Goal: Find specific fact: Find contact information

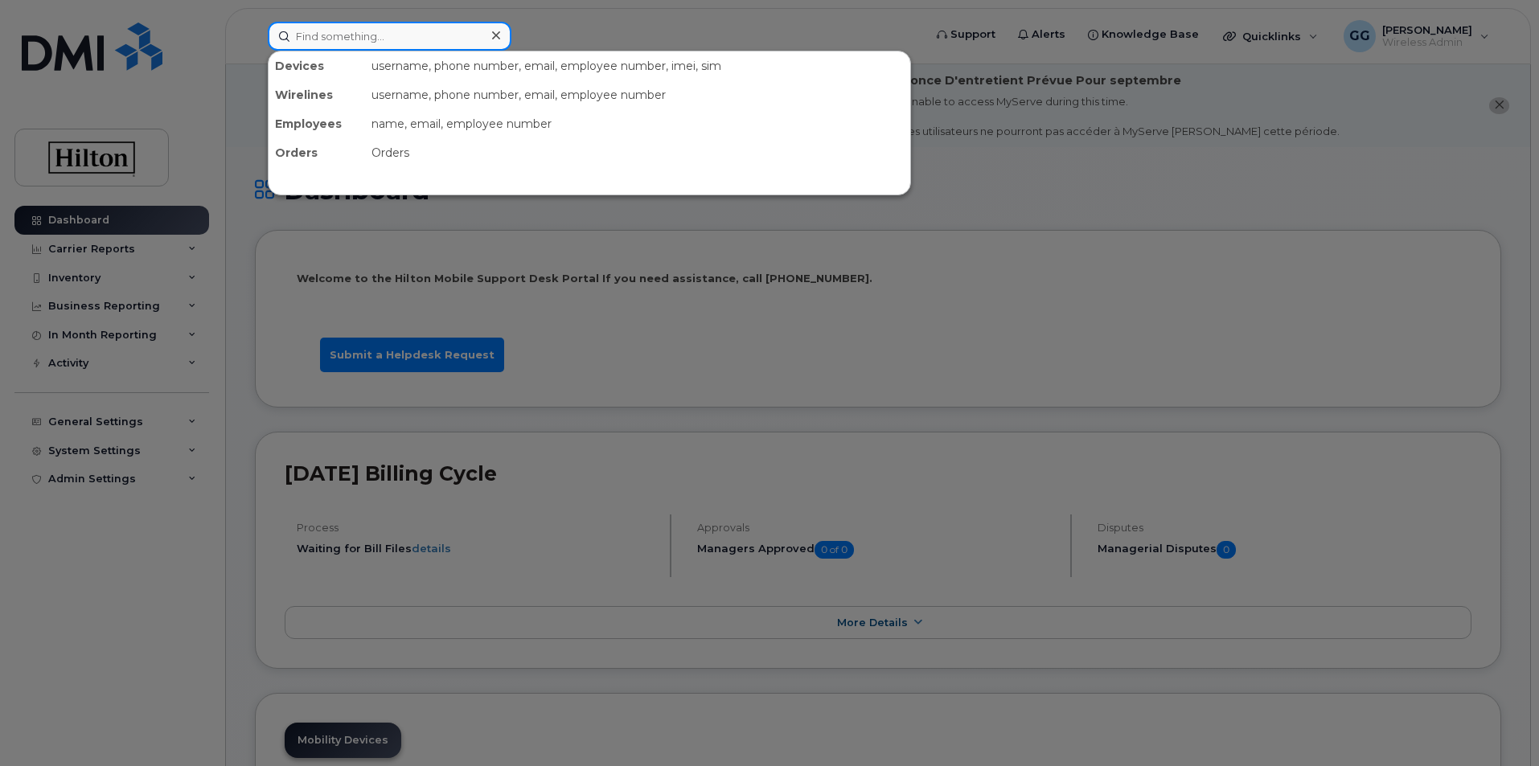
click at [326, 35] on input at bounding box center [390, 36] width 244 height 29
paste input "310 962-2102"
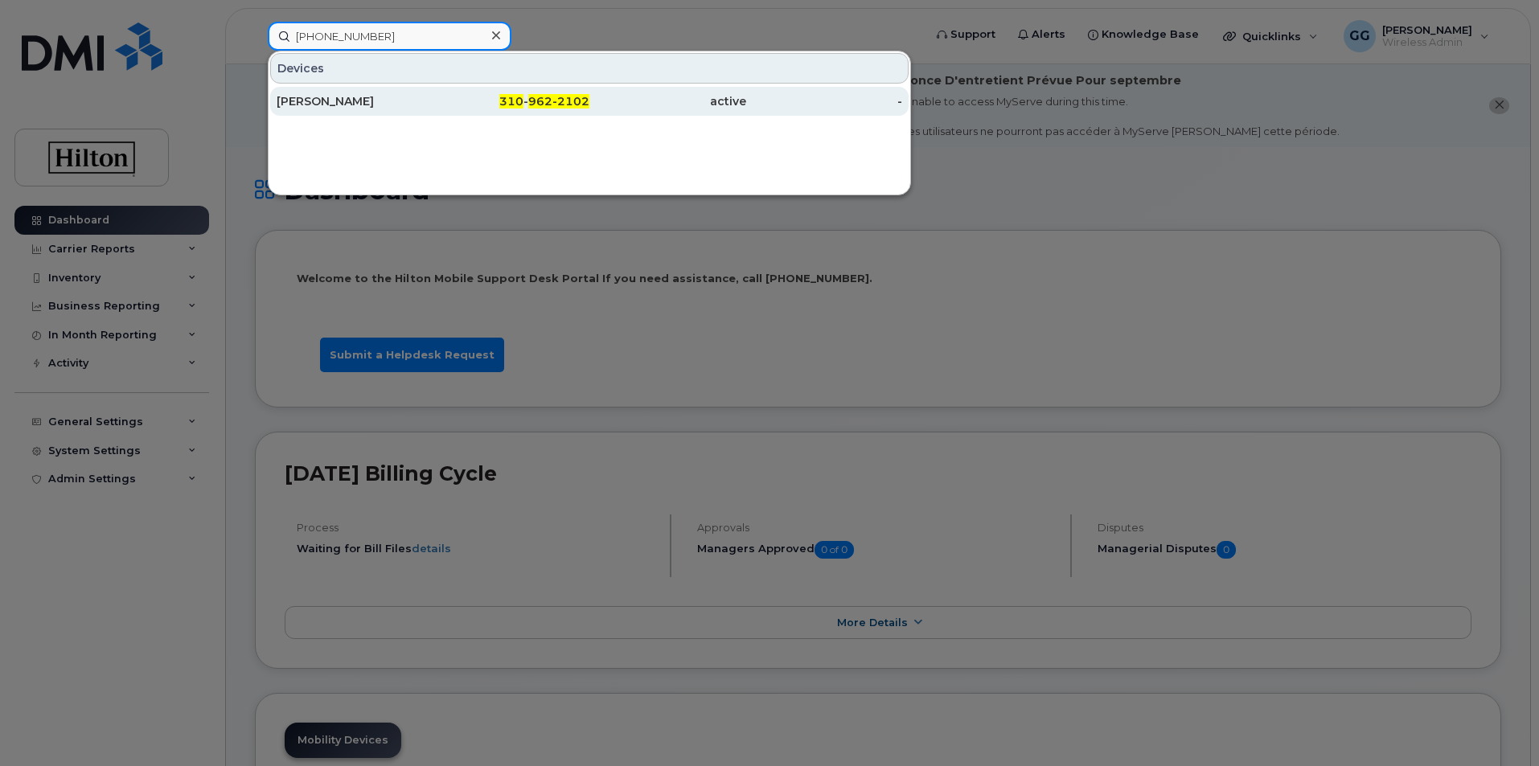
type input "310 962-2102"
click at [557, 97] on span "962-2102" at bounding box center [558, 101] width 61 height 14
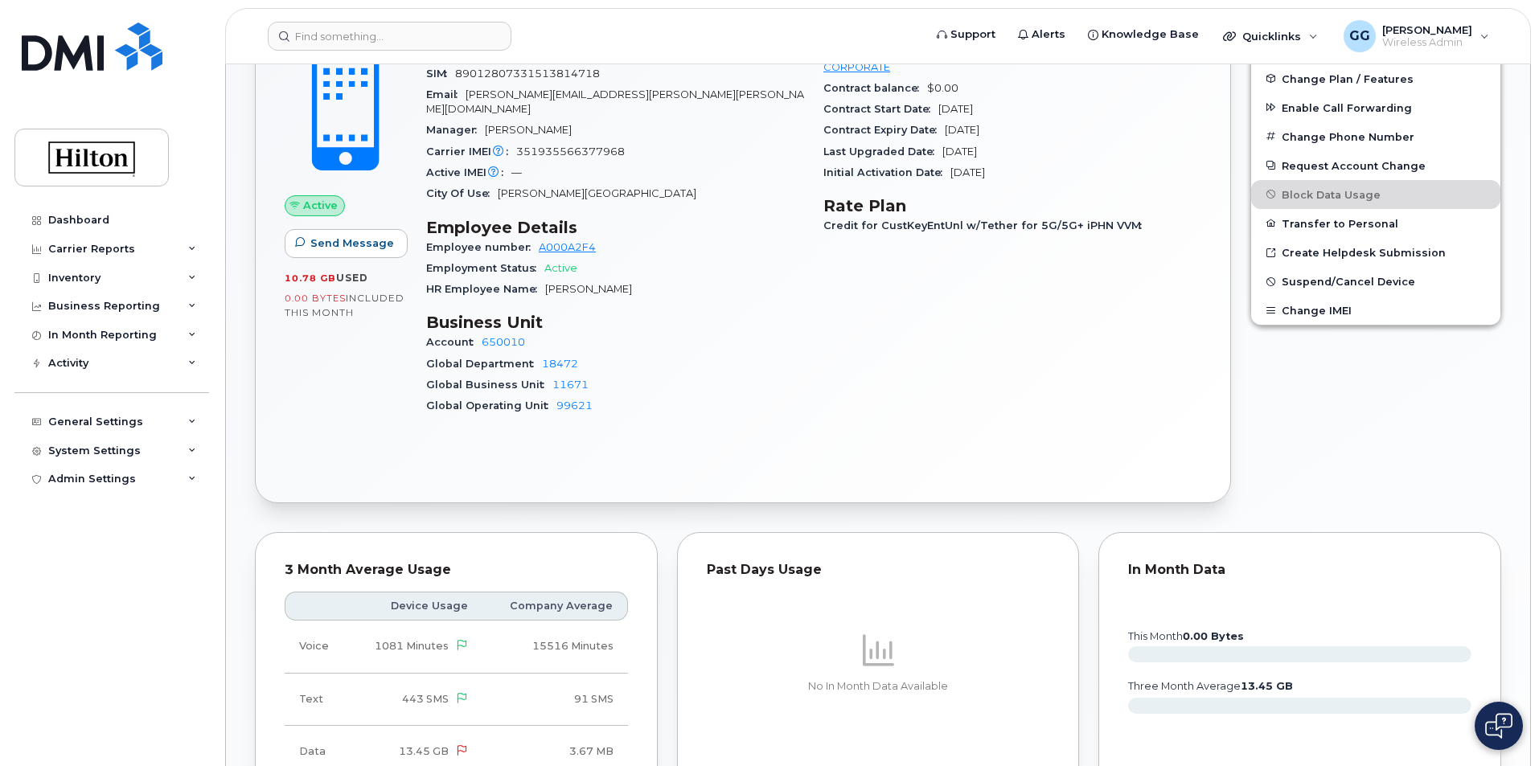
scroll to position [563, 0]
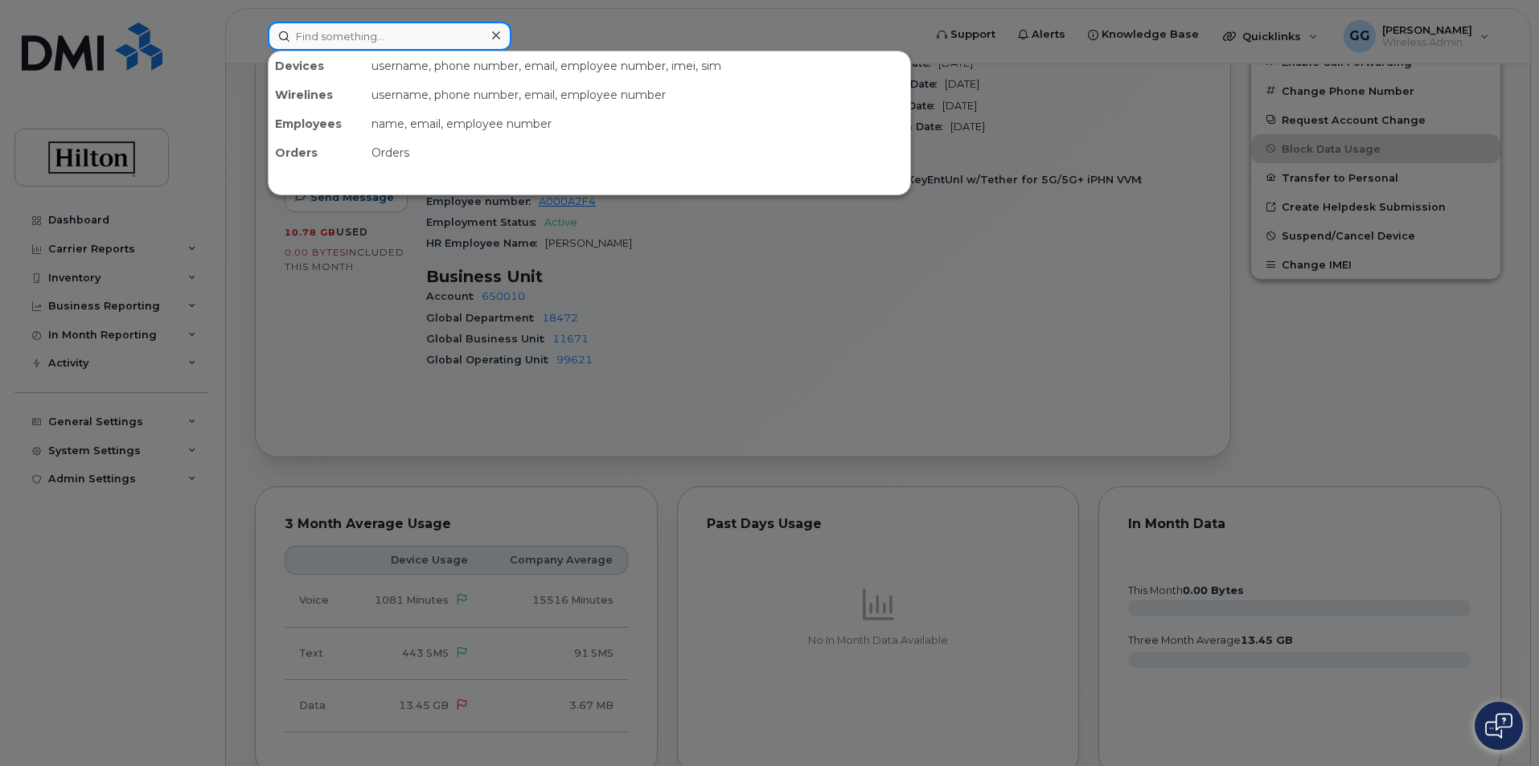
drag, startPoint x: 407, startPoint y: 43, endPoint x: 255, endPoint y: 47, distance: 152.0
click at [255, 44] on div "Devices username, phone number, email, employee number, imei, sim Wirelines use…" at bounding box center [590, 36] width 671 height 29
paste input "[PERSON_NAME]"
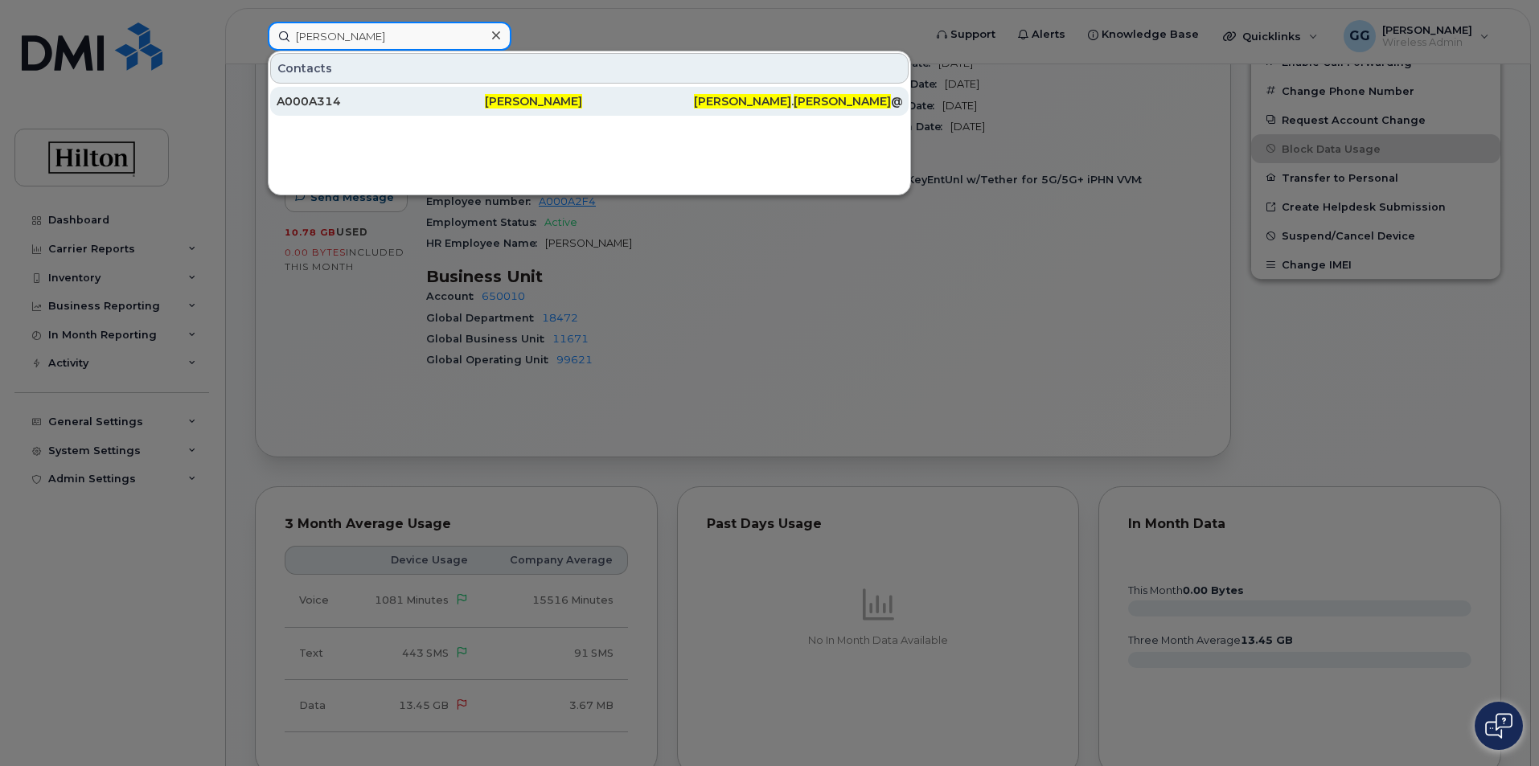
type input "[PERSON_NAME]"
click at [510, 101] on span "[PERSON_NAME]" at bounding box center [533, 101] width 97 height 14
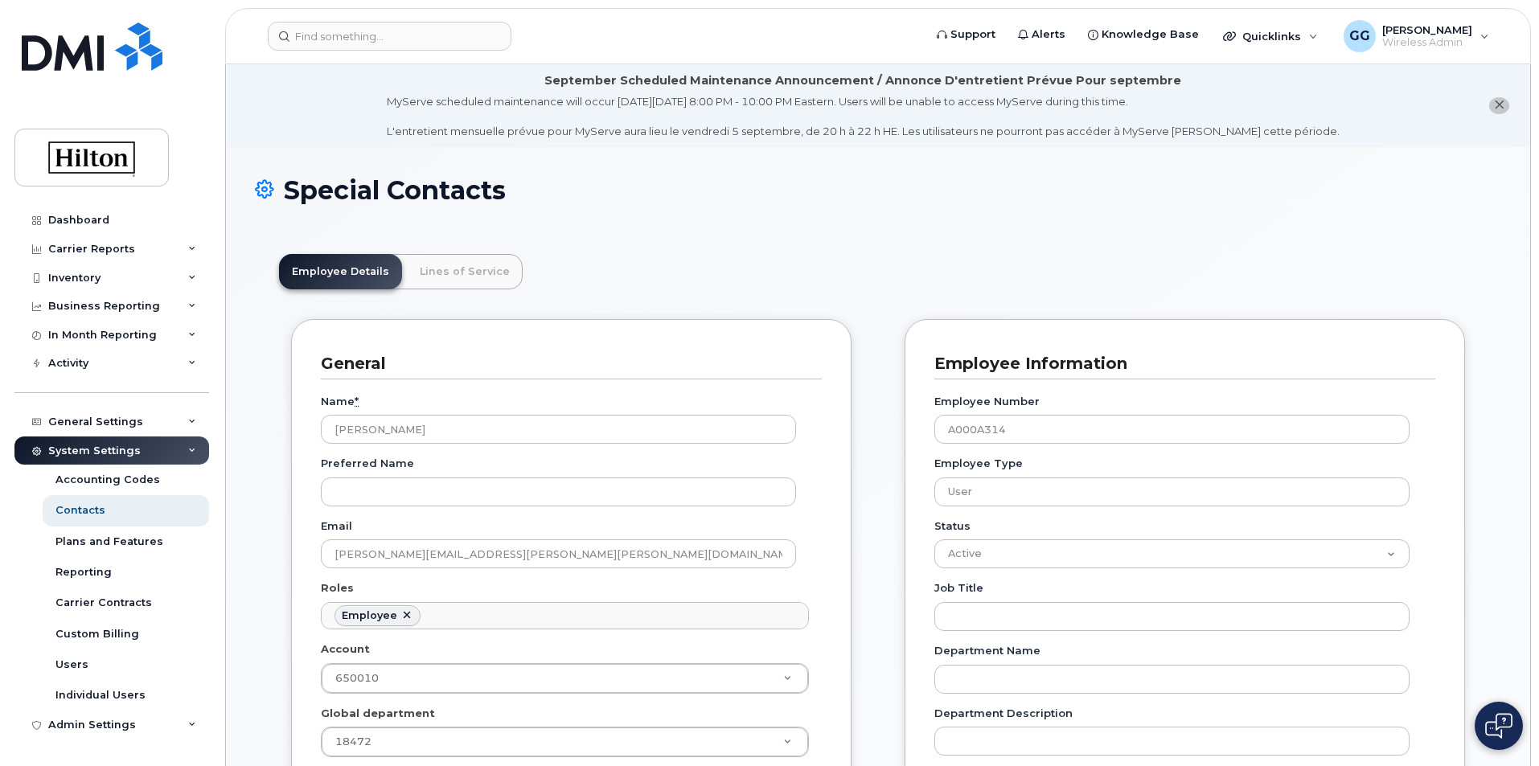
scroll to position [47, 0]
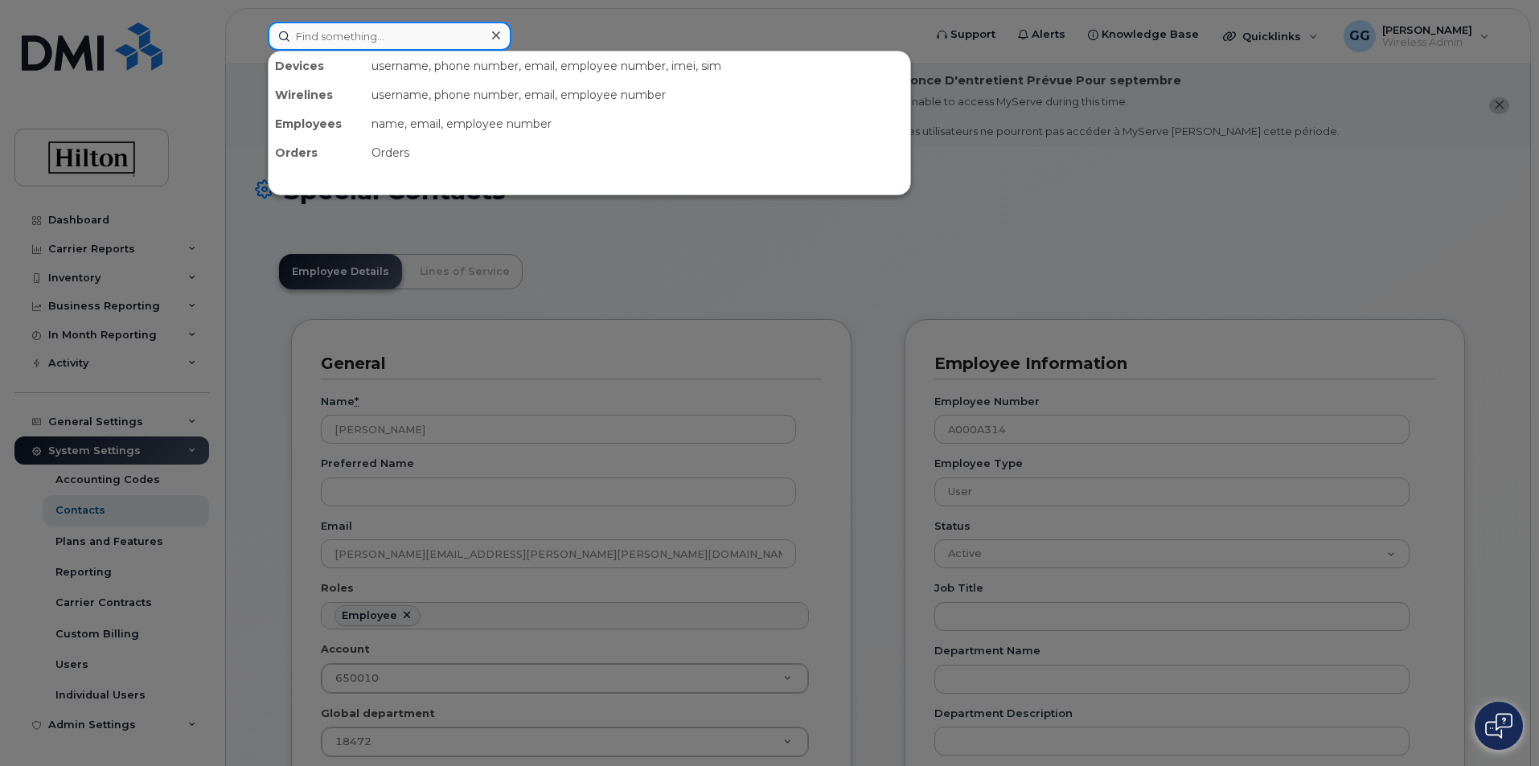
click at [320, 43] on input at bounding box center [390, 36] width 244 height 29
paste input "[PERSON_NAME]"
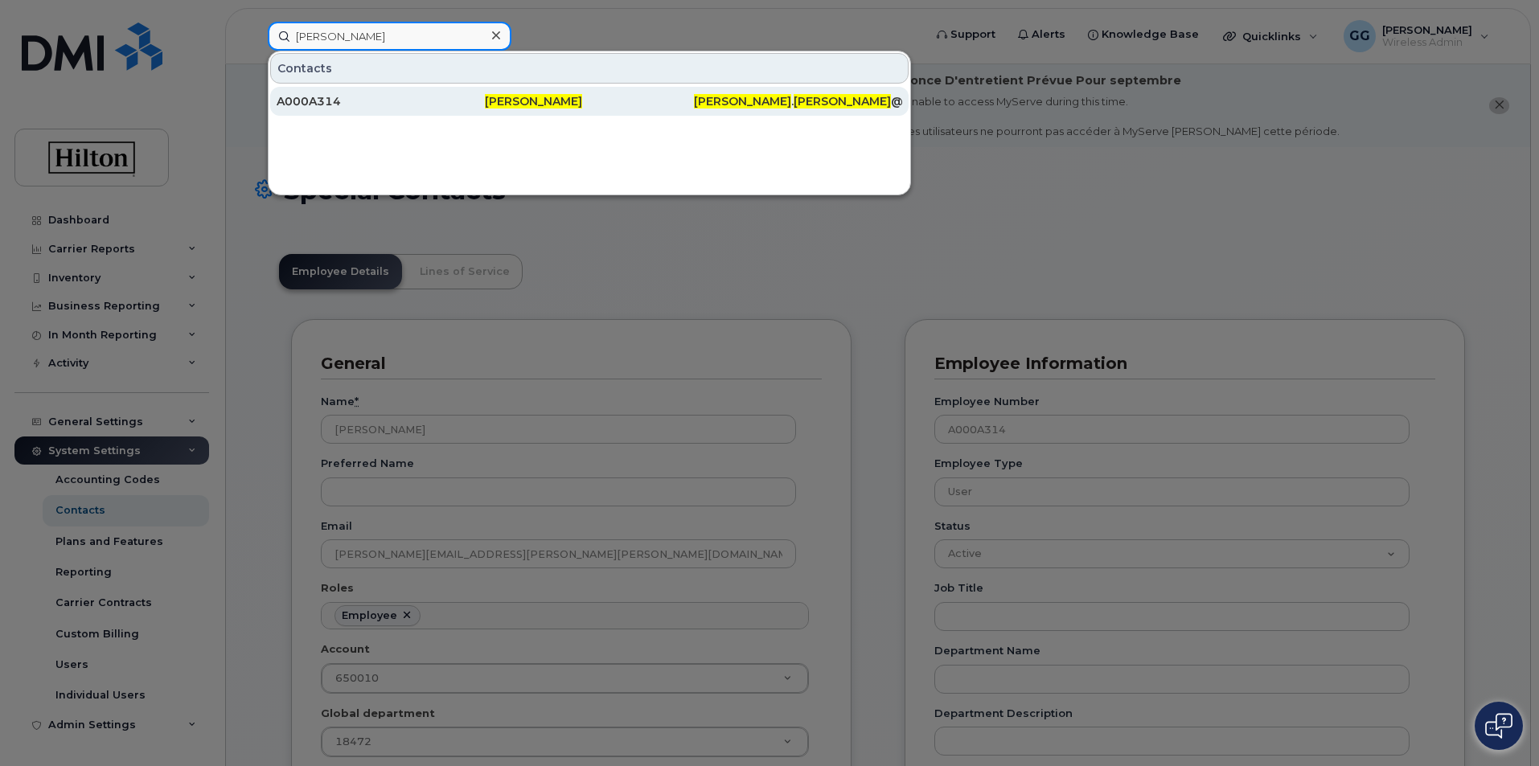
type input "[PERSON_NAME]"
click at [528, 99] on span "[PERSON_NAME]" at bounding box center [533, 101] width 97 height 14
